Goal: Communication & Community: Connect with others

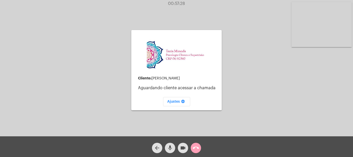
click at [197, 146] on mat-icon "call_end" at bounding box center [196, 148] width 6 height 6
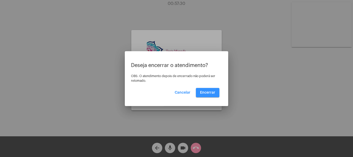
click at [209, 95] on button "Encerrar" at bounding box center [208, 92] width 24 height 9
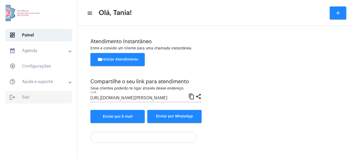
click at [26, 97] on span "logout Sair" at bounding box center [38, 97] width 67 height 12
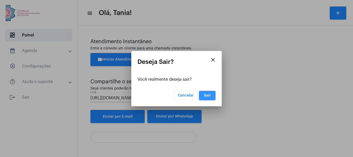
click at [206, 94] on span "Sair" at bounding box center [207, 96] width 7 height 4
